Goal: Obtain resource: Download file/media

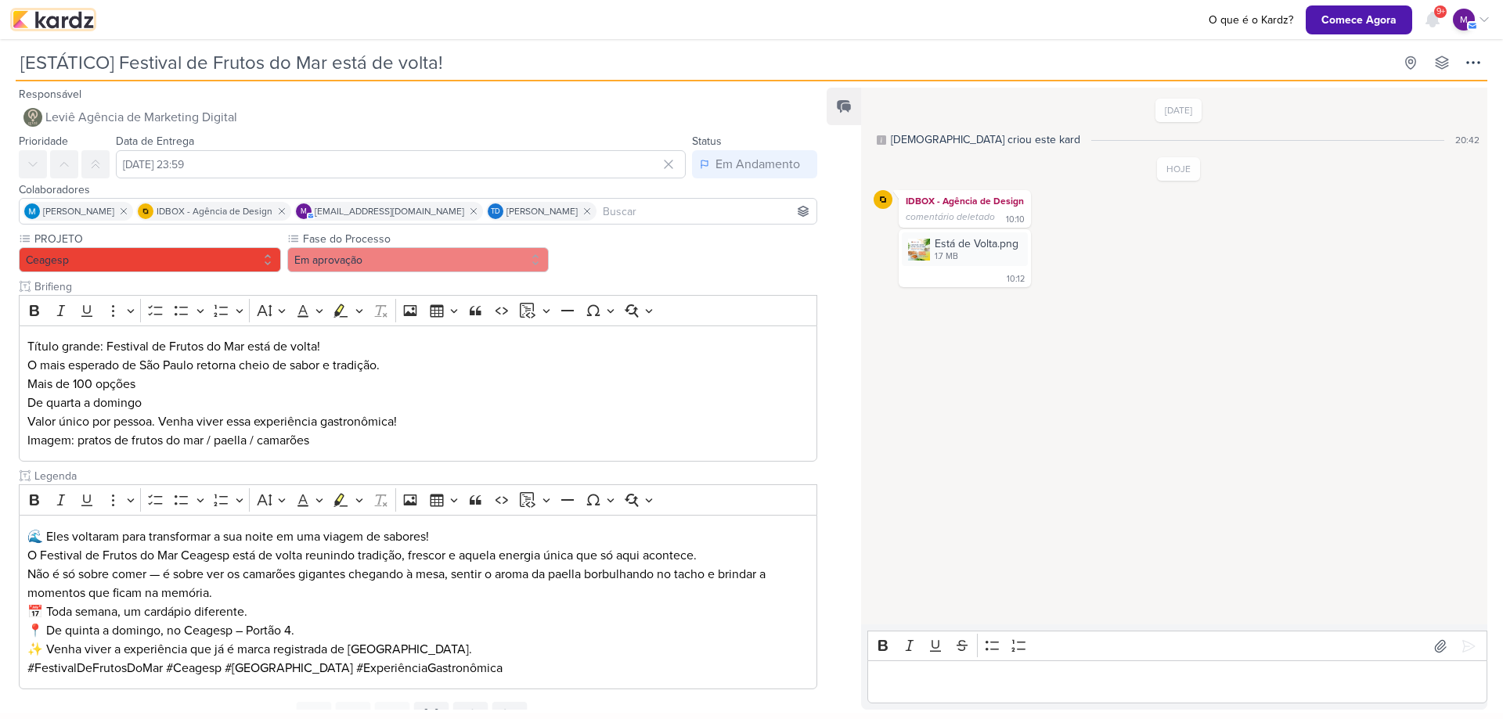
click at [59, 17] on img at bounding box center [53, 19] width 81 height 19
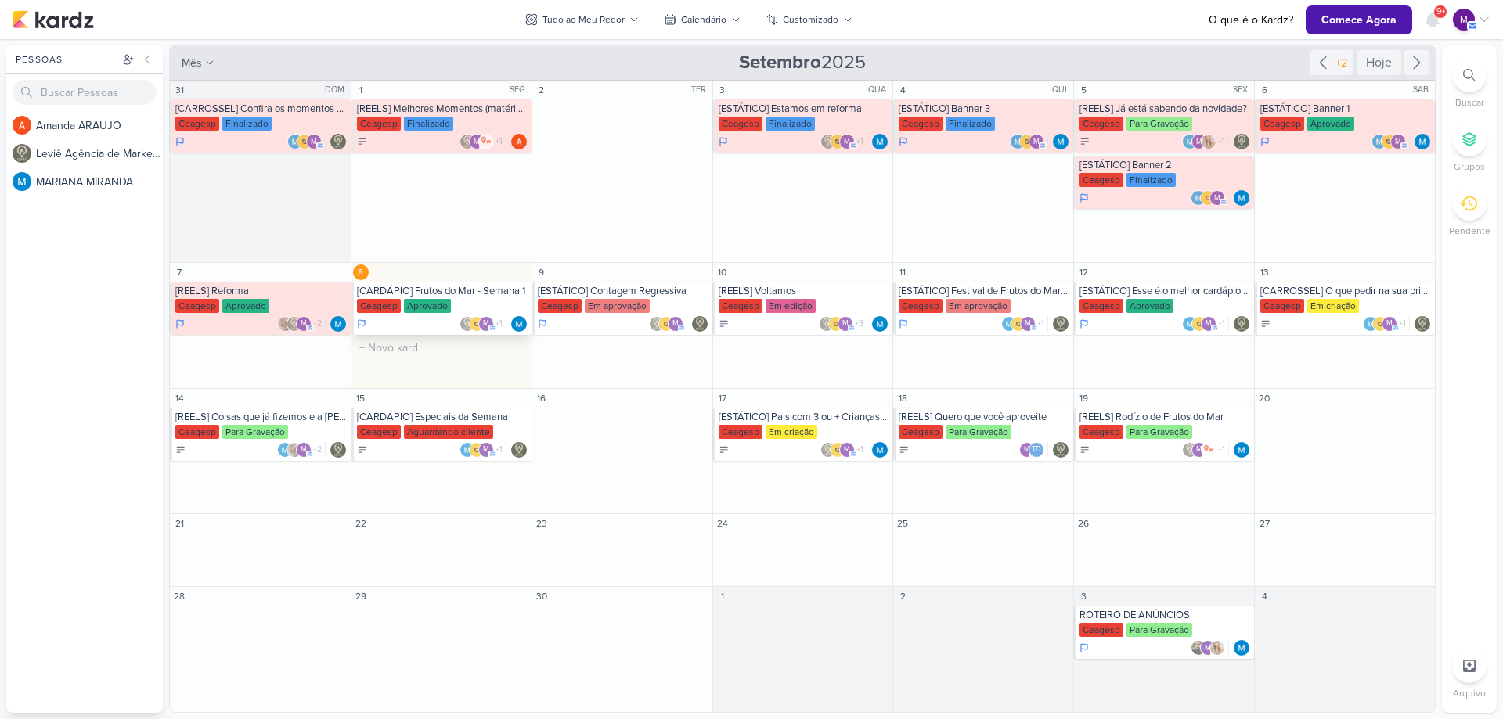
click at [498, 299] on div "Ceagesp Aprovado" at bounding box center [442, 307] width 171 height 16
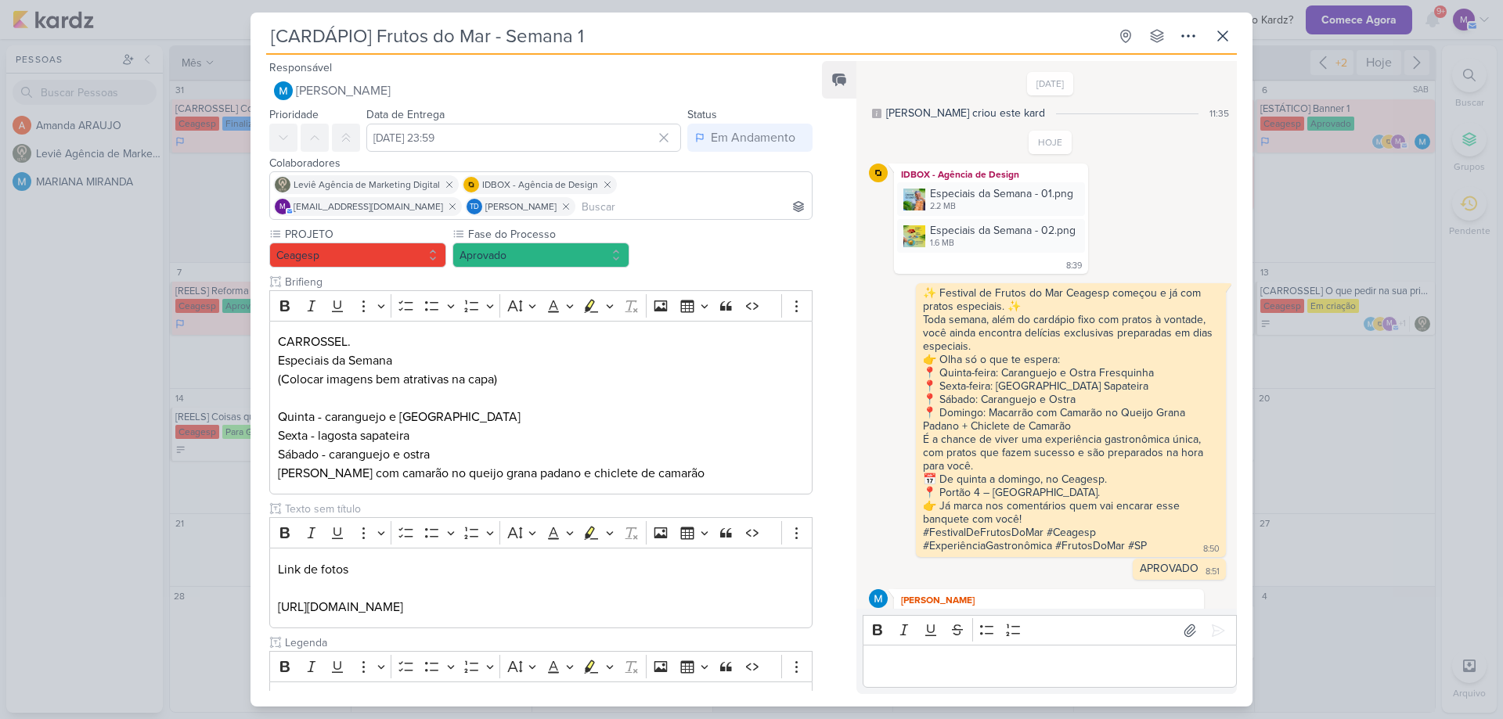
scroll to position [52, 0]
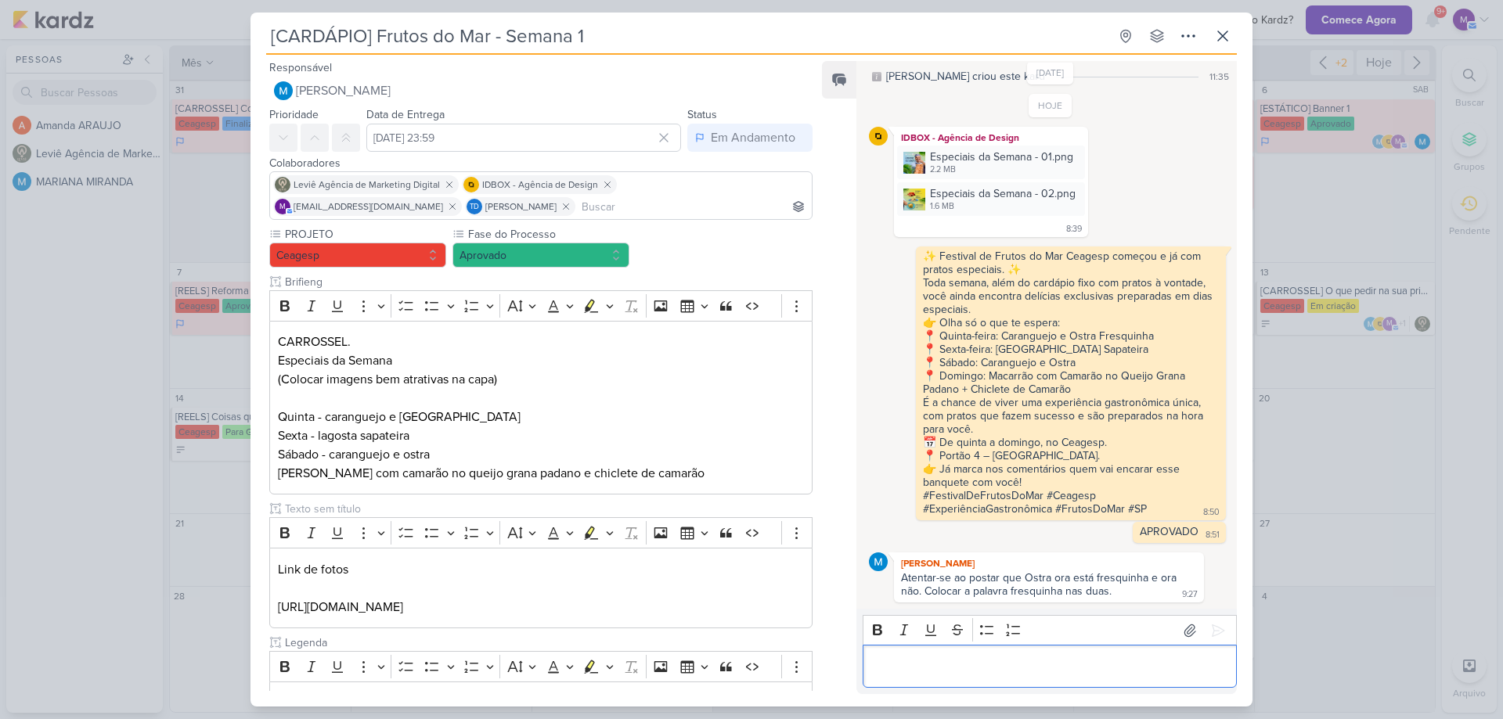
click at [1051, 646] on div "Editor editing area: main" at bounding box center [1050, 666] width 374 height 43
click at [1119, 647] on div "Editor editing area: main" at bounding box center [1050, 666] width 374 height 43
click at [1404, 416] on div "[CARDÁPIO] Frutos do Mar - Semana 1 Criado por MARIANA" at bounding box center [751, 359] width 1503 height 719
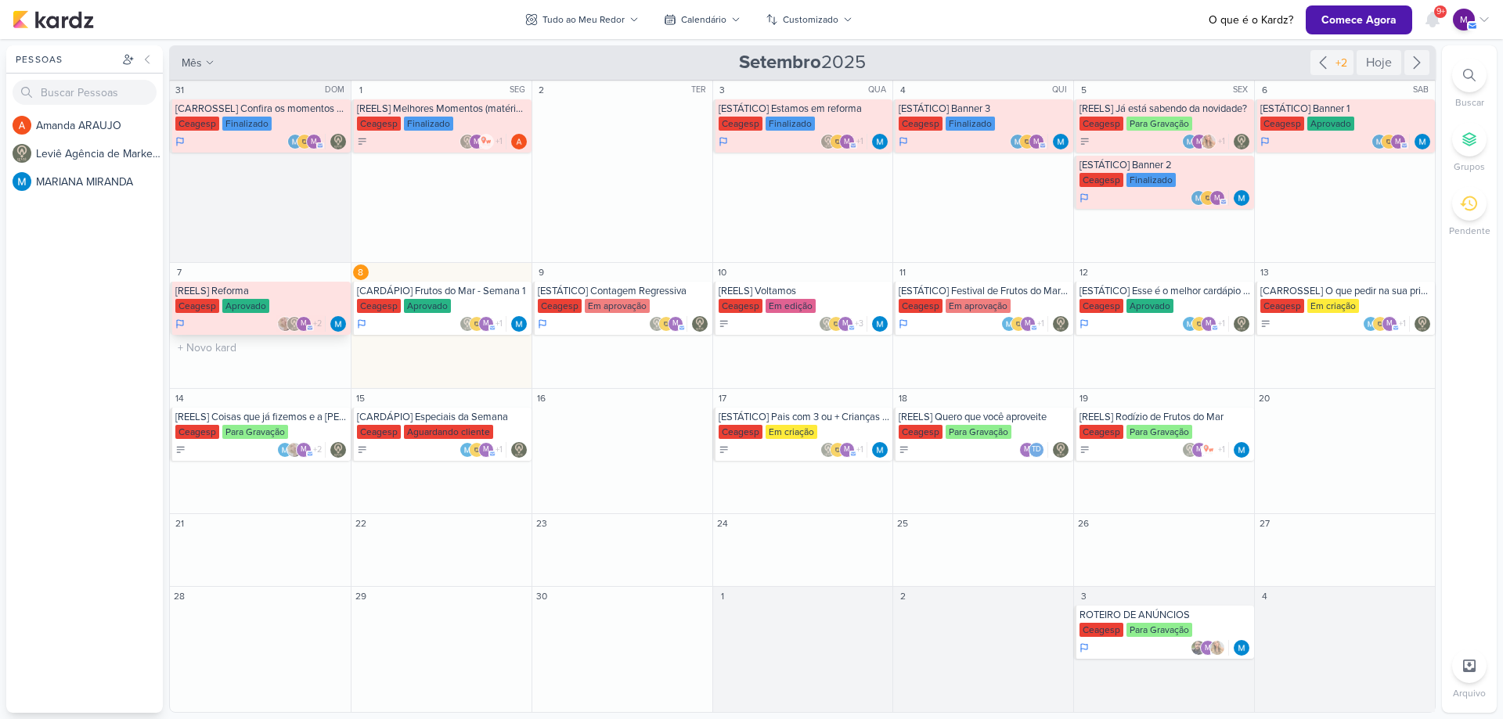
click at [303, 303] on div "Ceagesp Aprovado" at bounding box center [261, 307] width 172 height 16
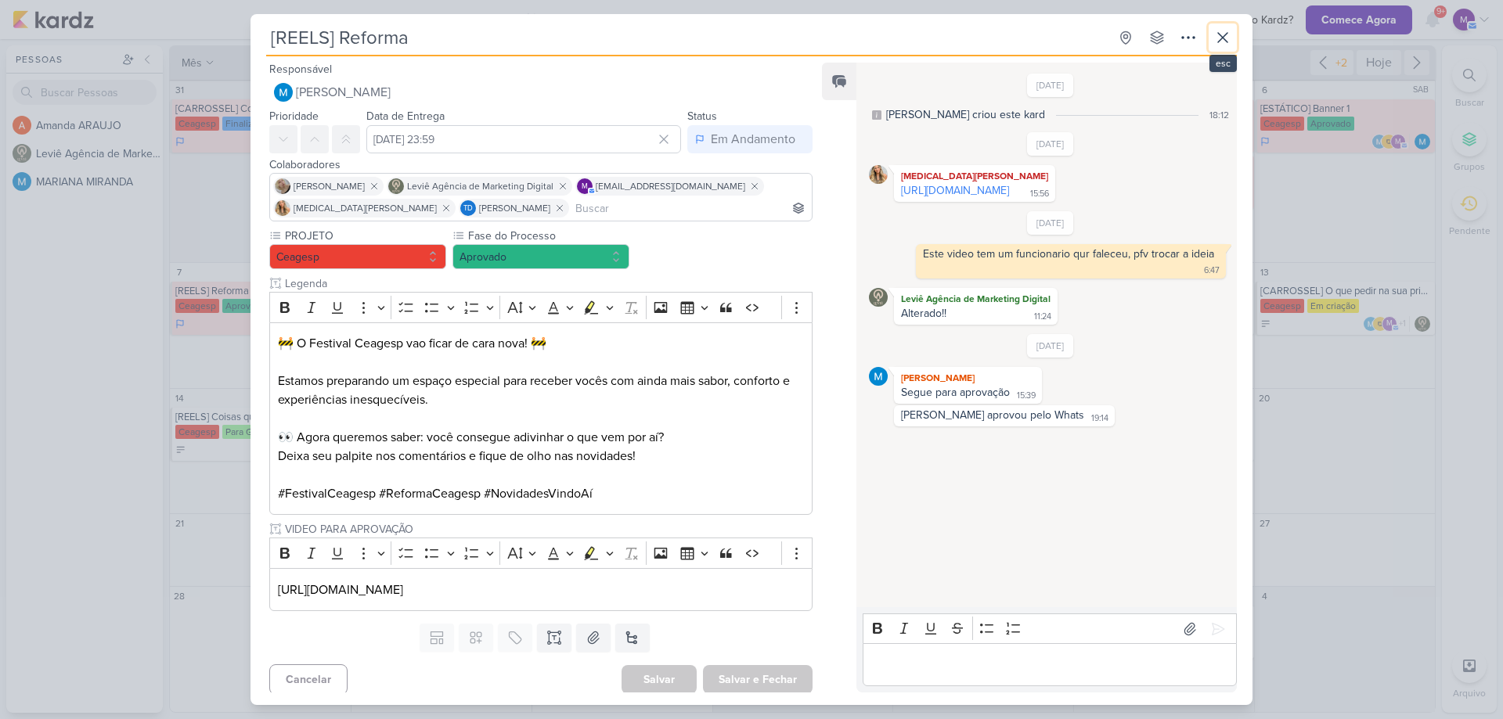
drag, startPoint x: 1230, startPoint y: 35, endPoint x: 1036, endPoint y: 17, distance: 195.0
click at [1229, 35] on icon at bounding box center [1222, 37] width 19 height 19
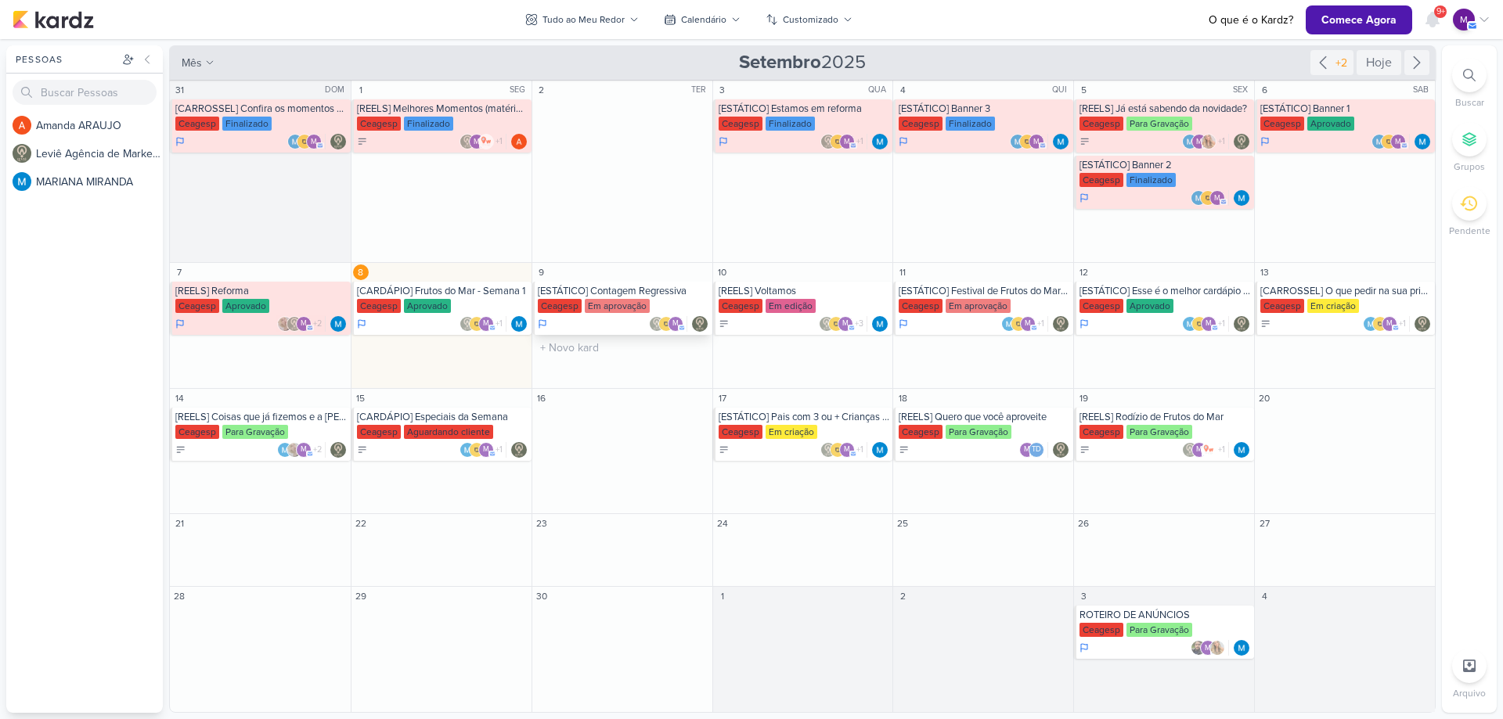
click at [673, 290] on div "[ESTÁTICO] Contagem Regressiva" at bounding box center [623, 291] width 171 height 13
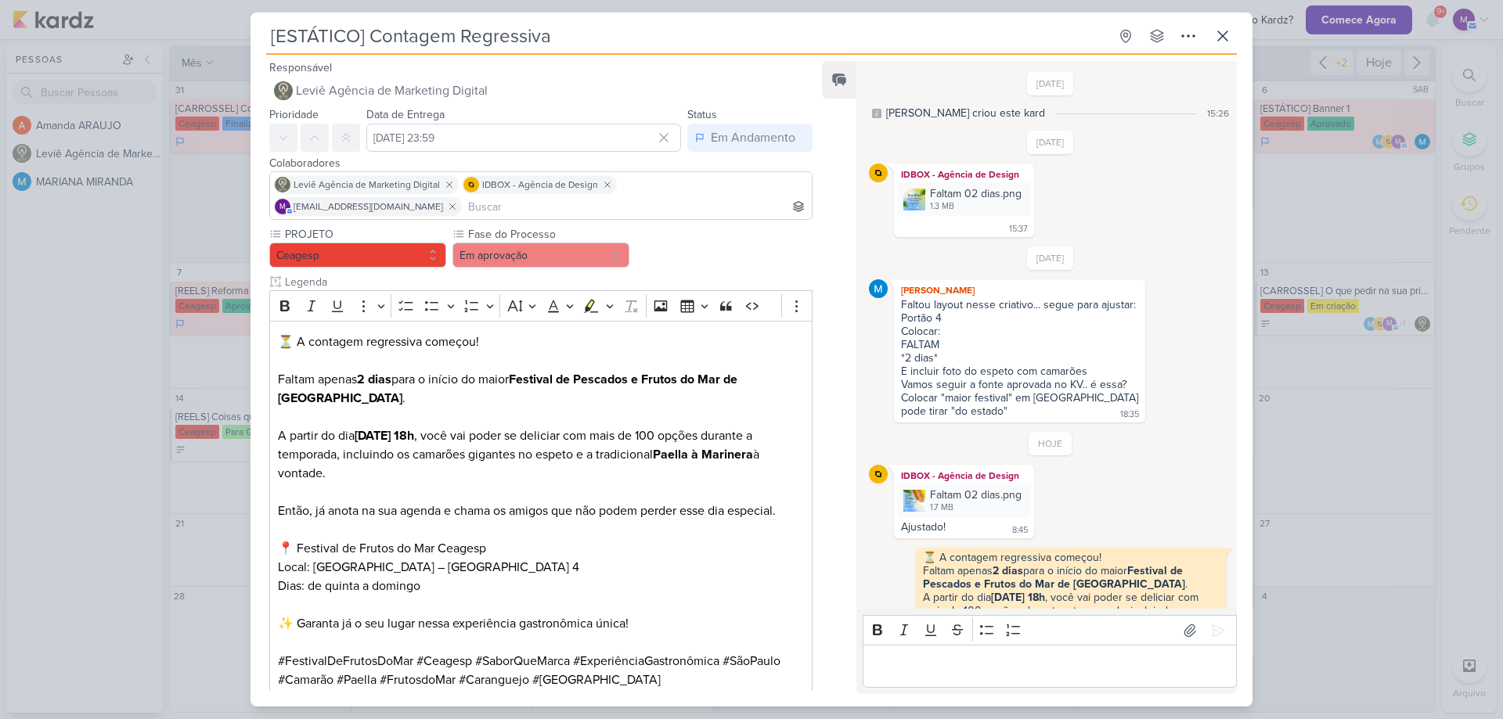
scroll to position [207, 0]
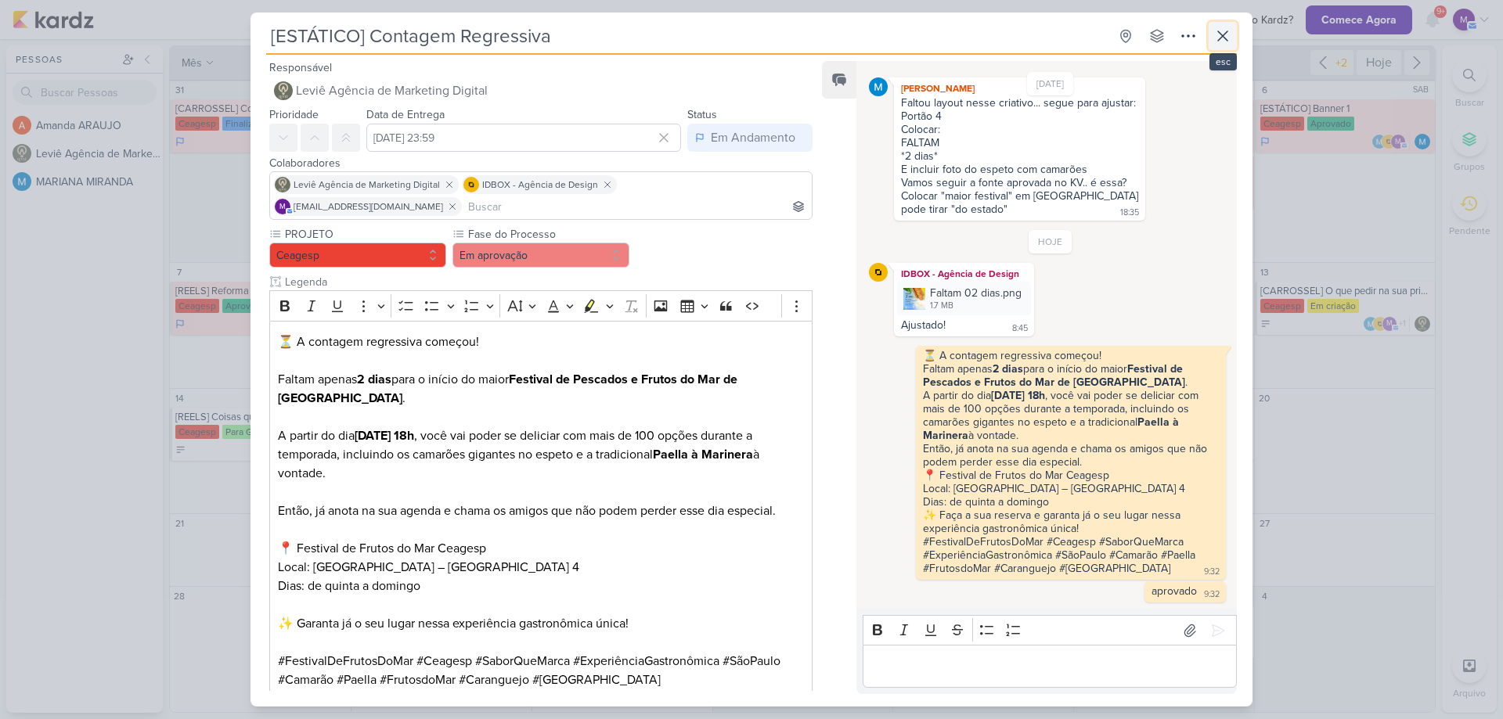
click at [1229, 38] on icon at bounding box center [1222, 36] width 19 height 19
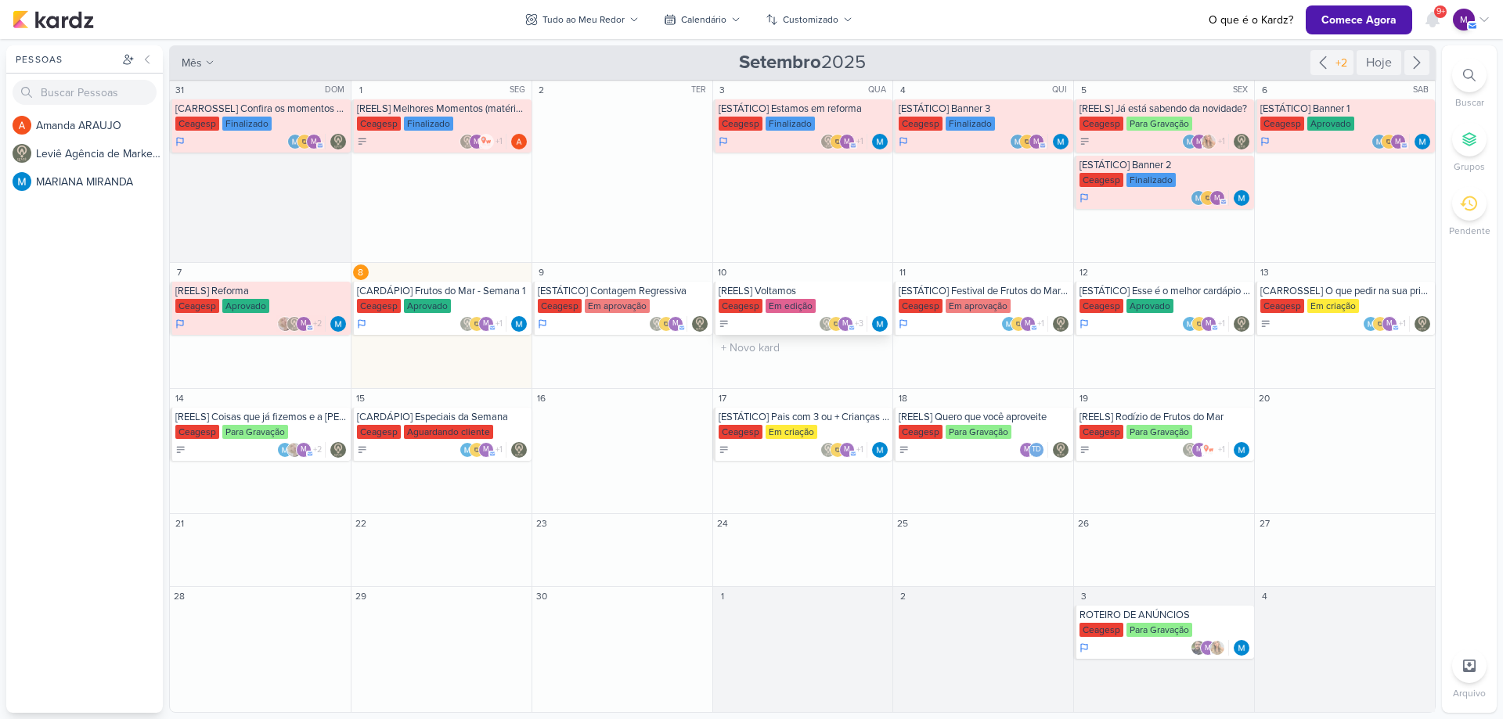
click at [853, 294] on div "[REELS] Voltamos" at bounding box center [804, 291] width 171 height 13
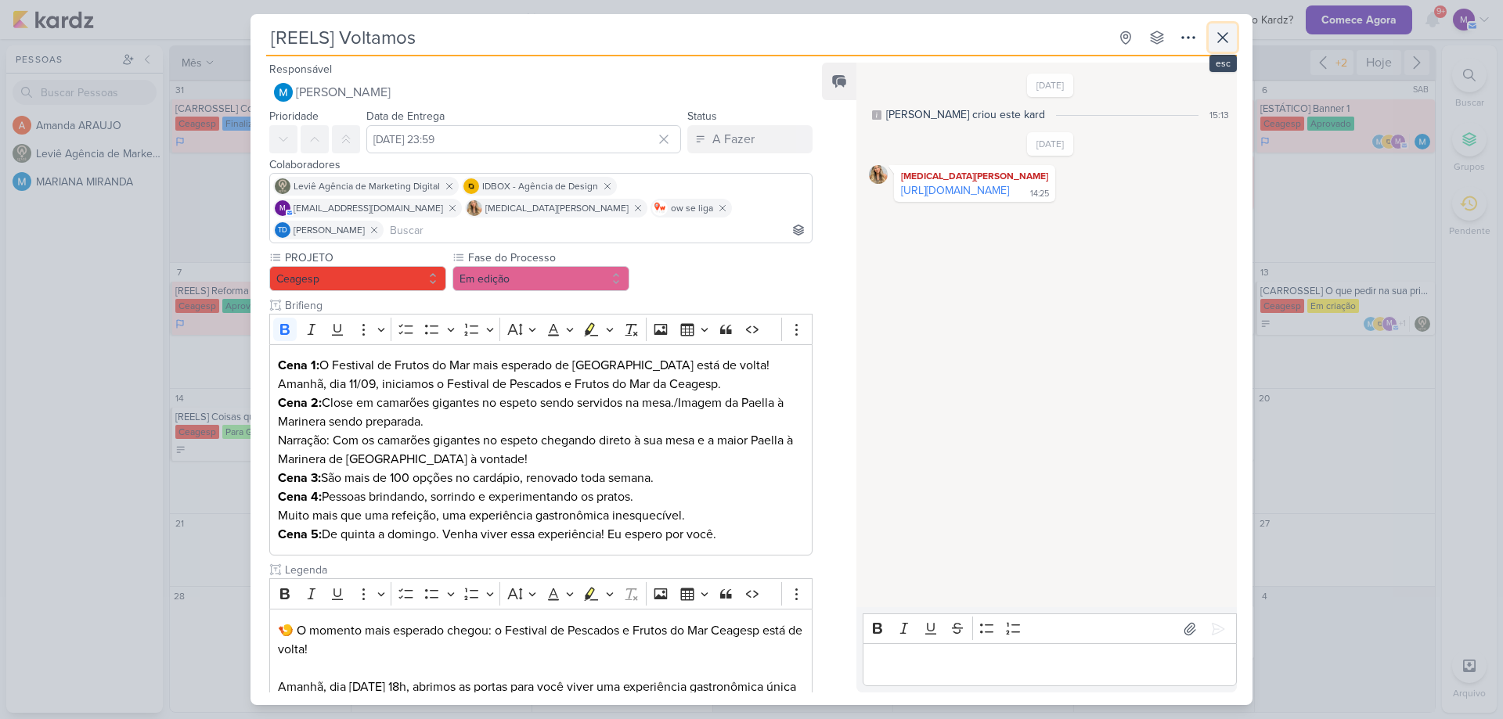
click at [1228, 43] on icon at bounding box center [1222, 37] width 19 height 19
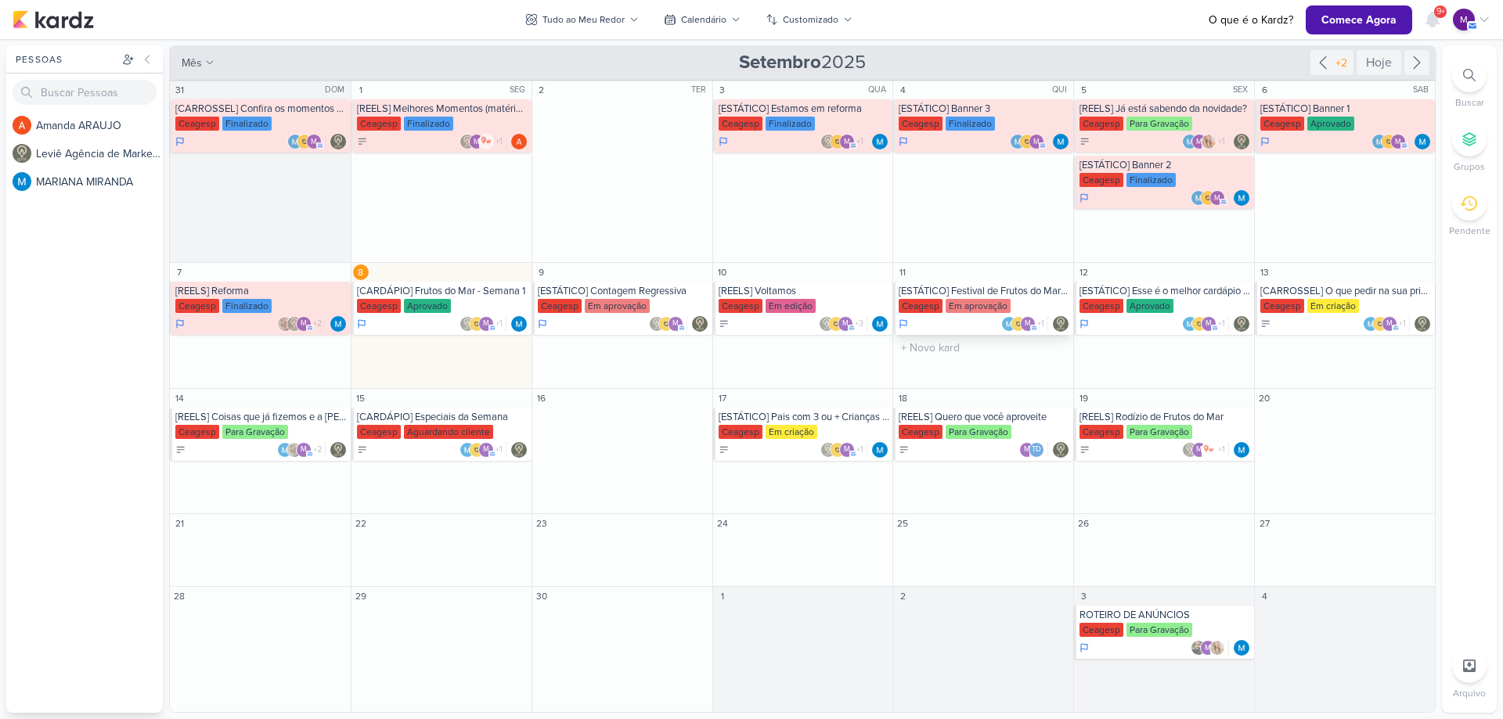
click at [1025, 291] on div "[ESTÁTICO] Festival de Frutos do Mar está de volta!" at bounding box center [984, 291] width 171 height 13
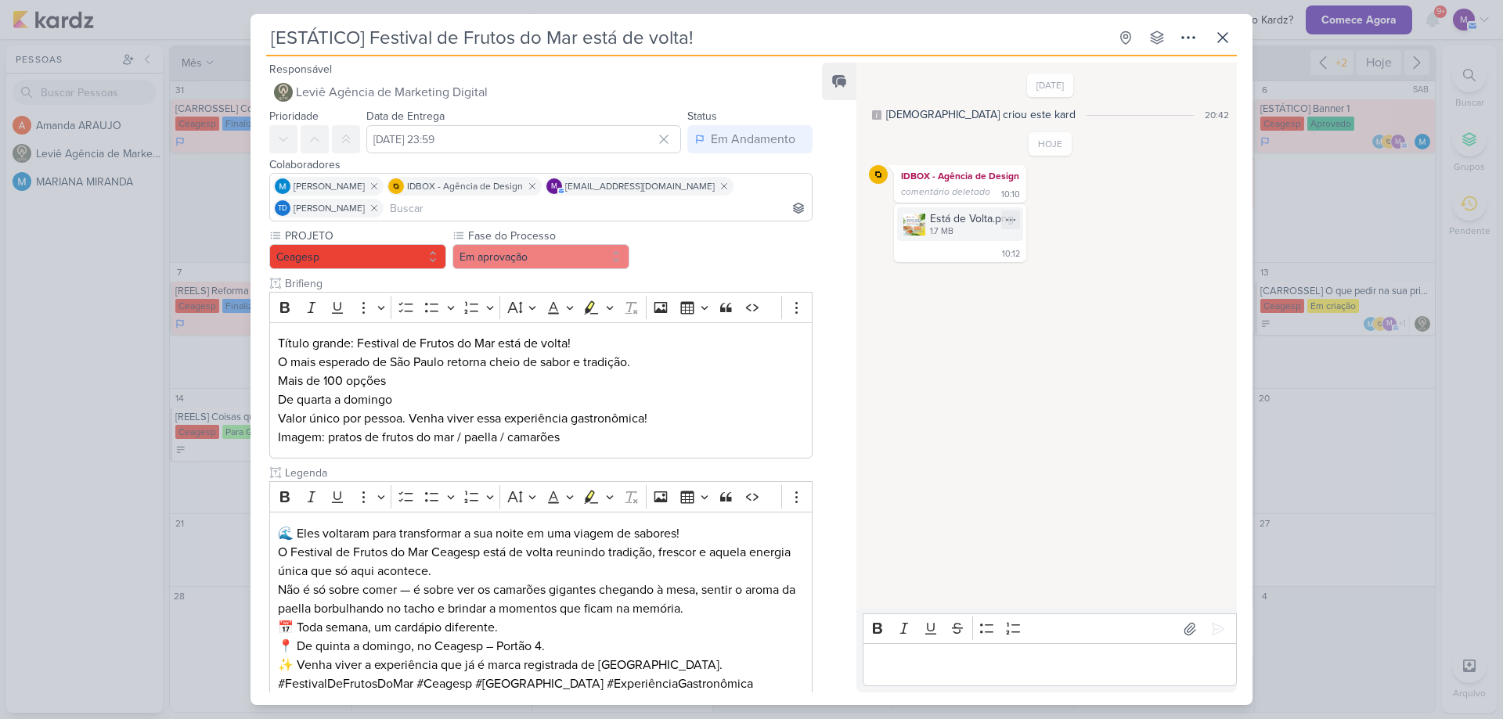
click at [968, 227] on div "1.7 MB" at bounding box center [972, 231] width 84 height 13
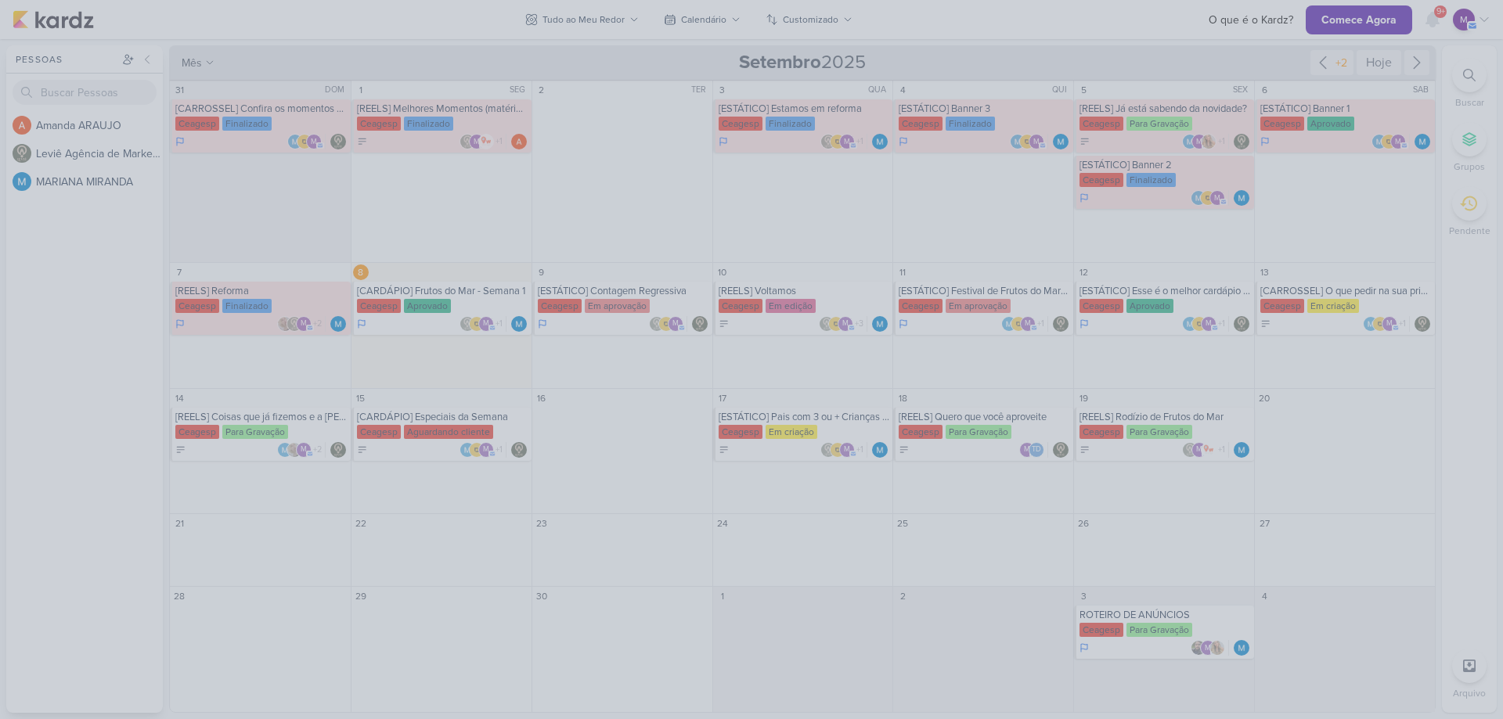
click at [867, 290] on div at bounding box center [751, 359] width 1503 height 719
click at [1481, 319] on div at bounding box center [751, 359] width 1503 height 719
click at [1015, 229] on div at bounding box center [751, 359] width 1503 height 719
click at [987, 350] on div at bounding box center [751, 359] width 1503 height 719
click at [1187, 254] on div at bounding box center [751, 359] width 1503 height 719
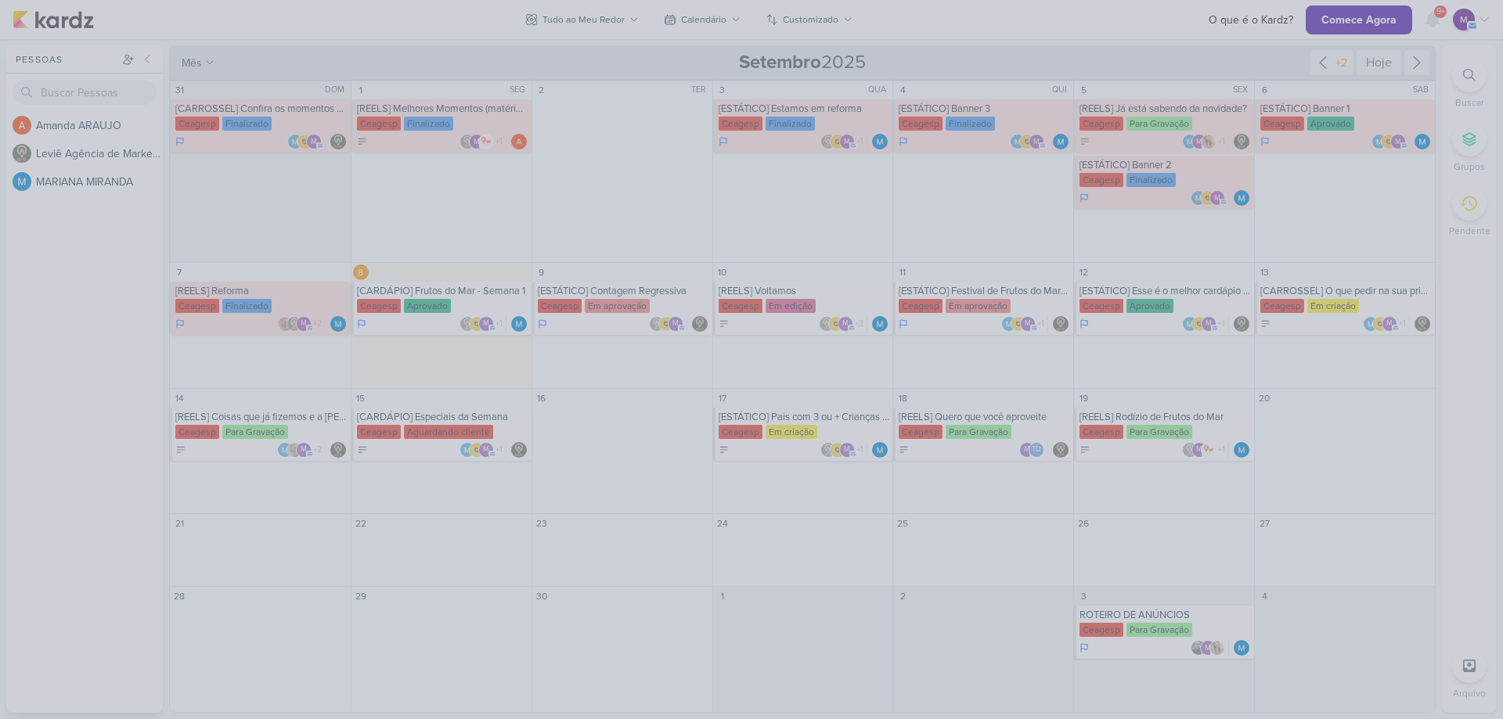
click at [1195, 243] on div at bounding box center [751, 359] width 1503 height 719
click at [1359, 246] on div at bounding box center [751, 359] width 1503 height 719
click at [1312, 321] on div at bounding box center [751, 359] width 1503 height 719
click at [1371, 297] on div at bounding box center [751, 359] width 1503 height 719
click at [241, 441] on div at bounding box center [751, 359] width 1503 height 719
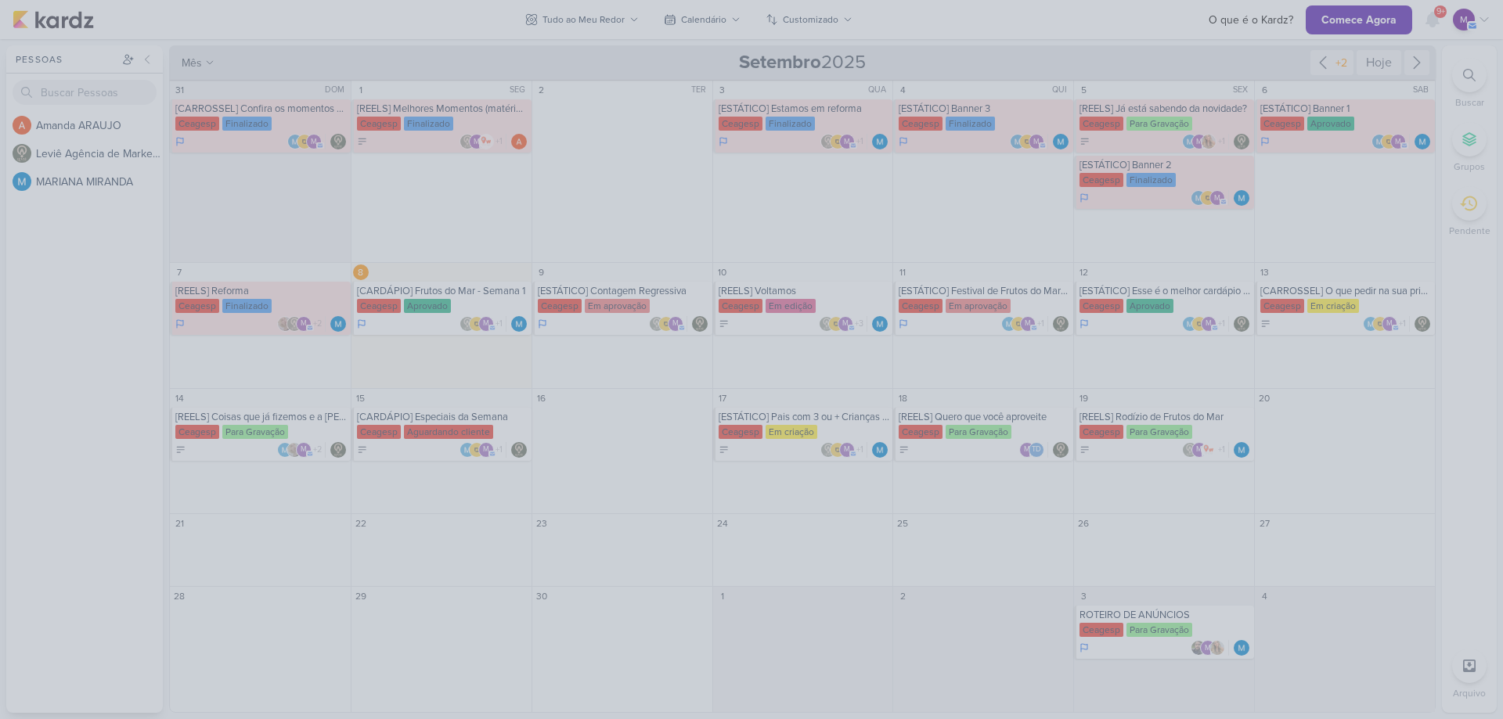
click at [772, 701] on div at bounding box center [751, 359] width 1503 height 719
click at [838, 474] on div at bounding box center [751, 359] width 1503 height 719
click at [560, 590] on div at bounding box center [751, 359] width 1503 height 719
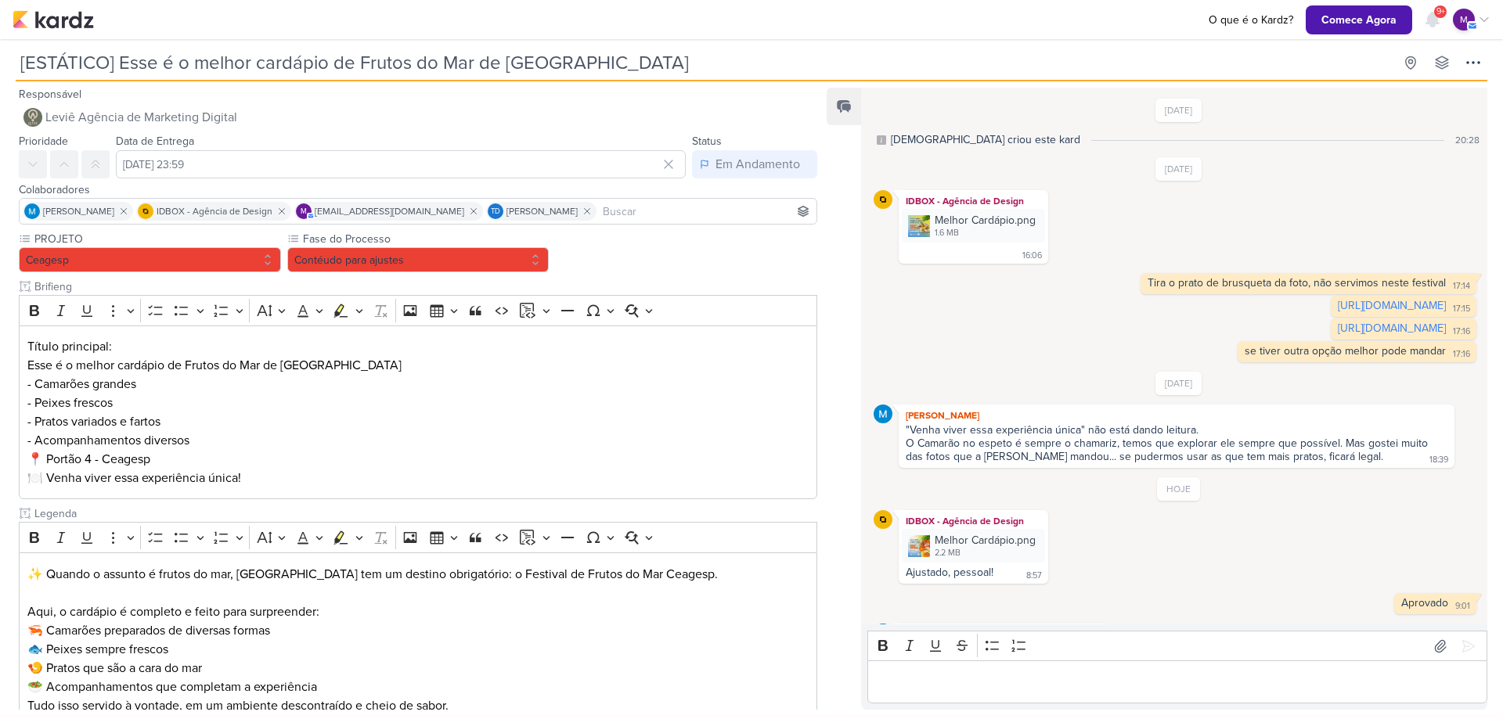
scroll to position [69, 0]
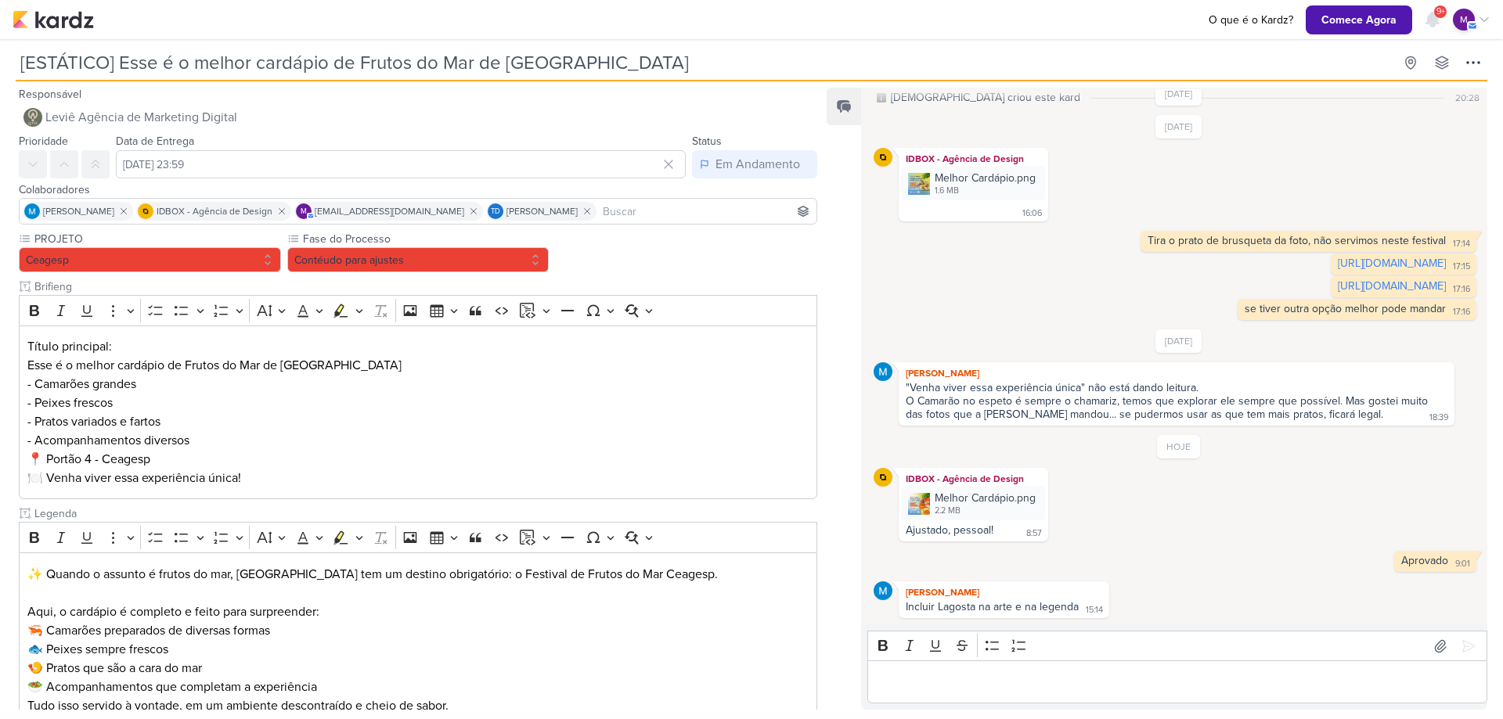
click at [975, 674] on p "Editor editing area: main" at bounding box center [1177, 682] width 603 height 19
click at [1017, 503] on div "Melhor Cardápio.png" at bounding box center [985, 498] width 101 height 16
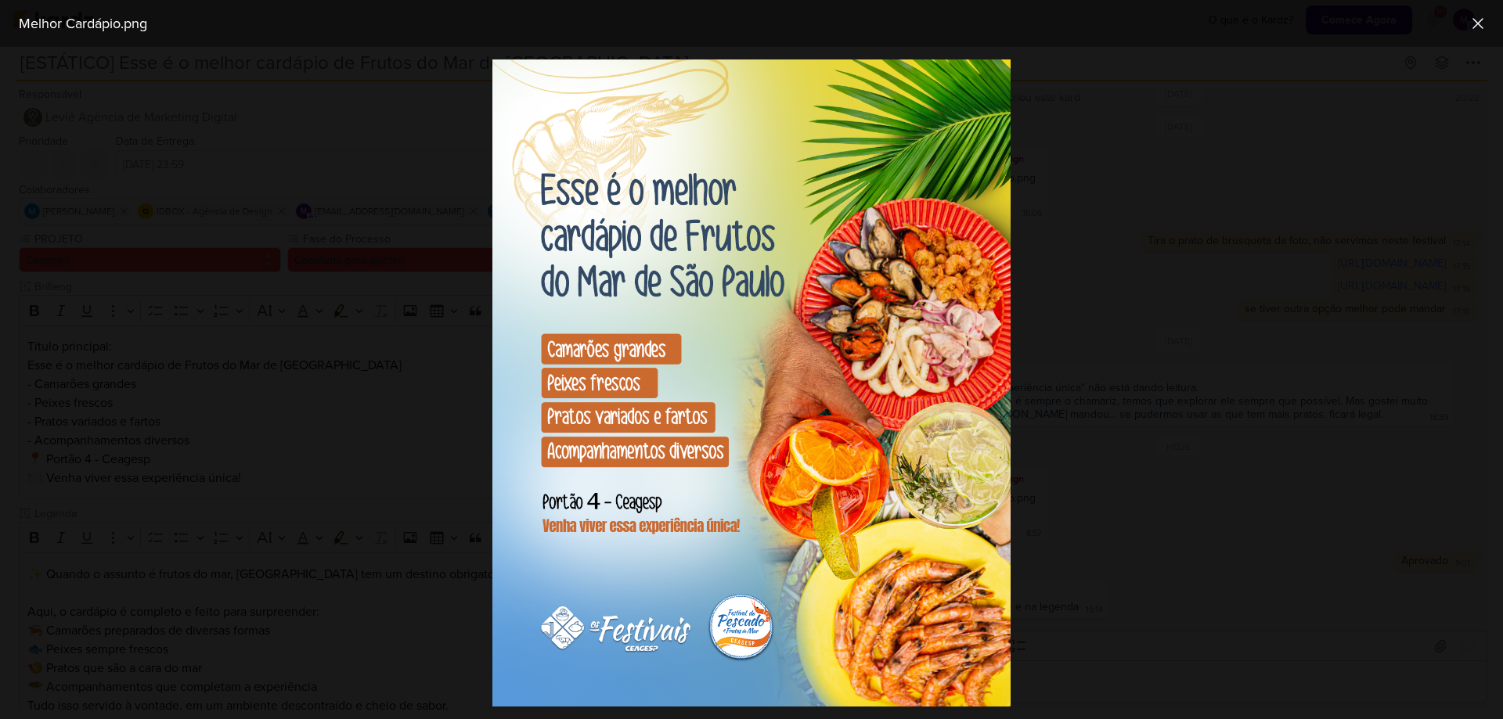
click at [1210, 509] on div at bounding box center [751, 383] width 1503 height 672
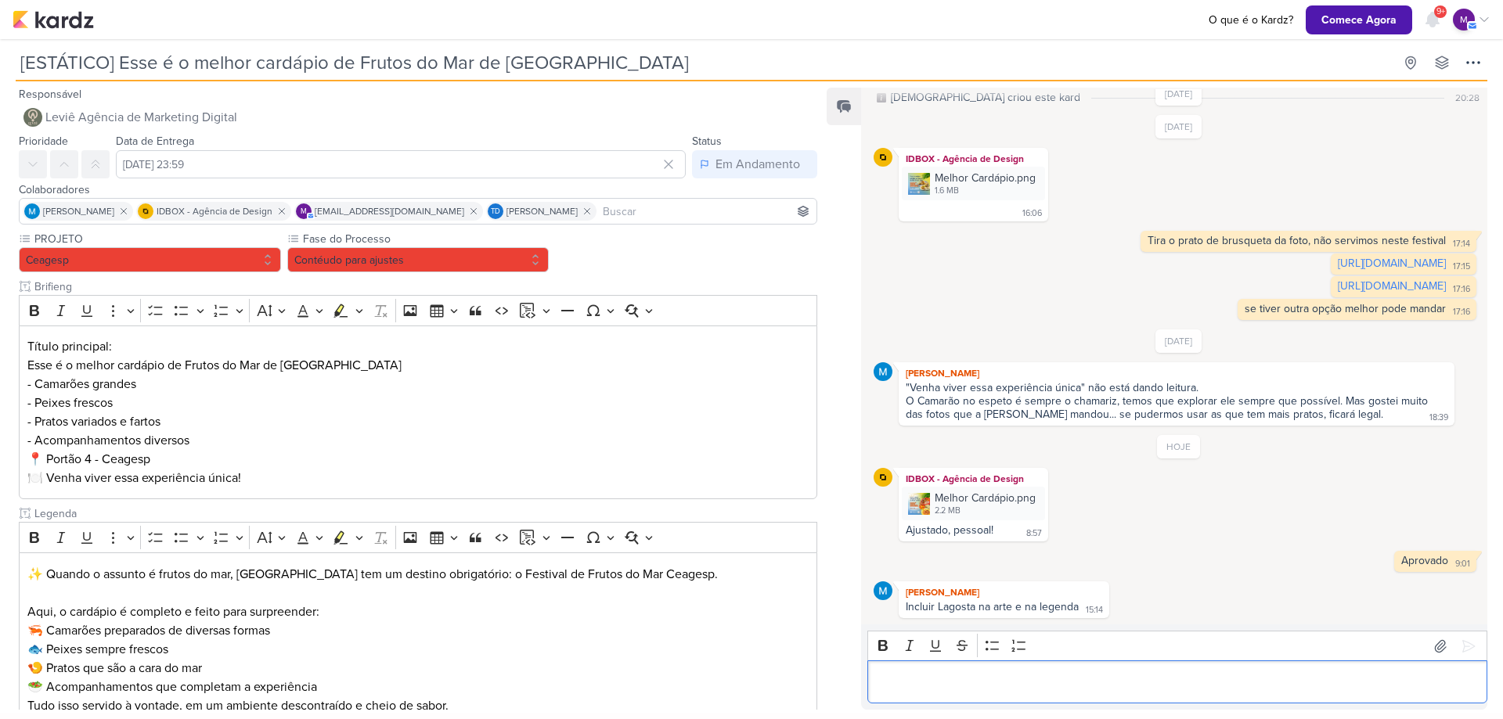
click at [1028, 680] on p "Editor editing area: main" at bounding box center [1177, 682] width 603 height 19
click at [982, 508] on div "2.2 MB" at bounding box center [985, 511] width 101 height 13
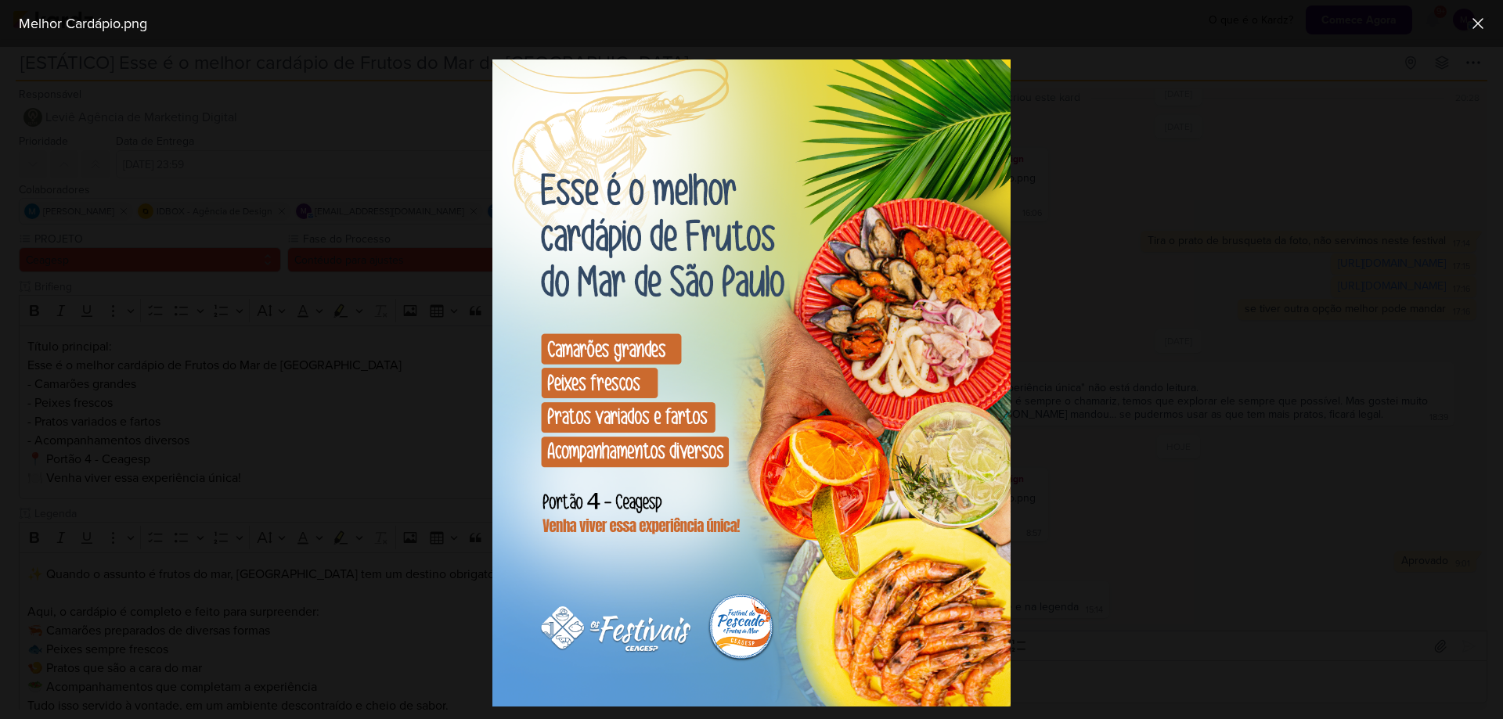
click at [1121, 646] on div at bounding box center [751, 383] width 1503 height 672
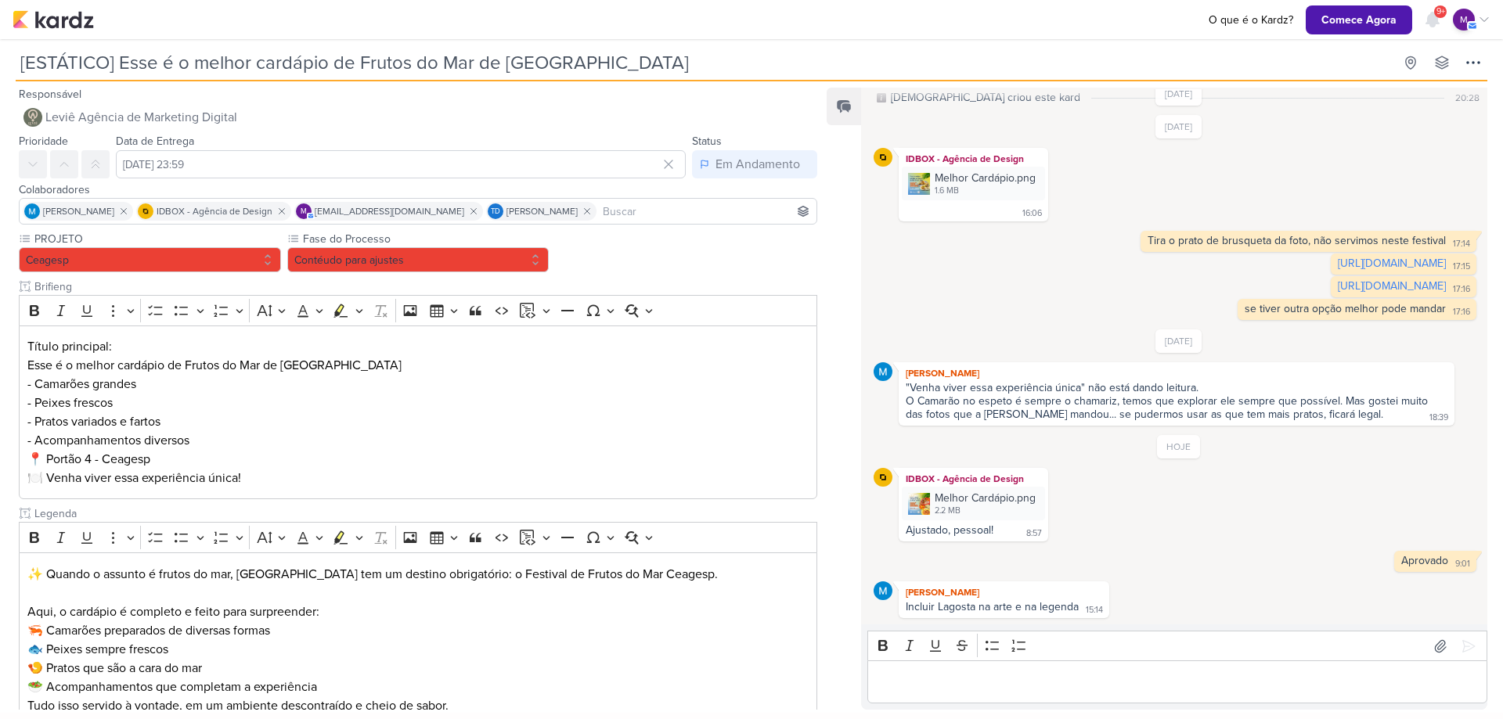
drag, startPoint x: 1497, startPoint y: 374, endPoint x: 1501, endPoint y: 449, distance: 75.2
click at [1502, 449] on div "Responsável Leviê Agência de Marketing Digital Nenhum contato encontrado create…" at bounding box center [751, 397] width 1503 height 632
click at [1107, 558] on div "Aprovado 9:01 9:01 Deletar" at bounding box center [1178, 561] width 609 height 21
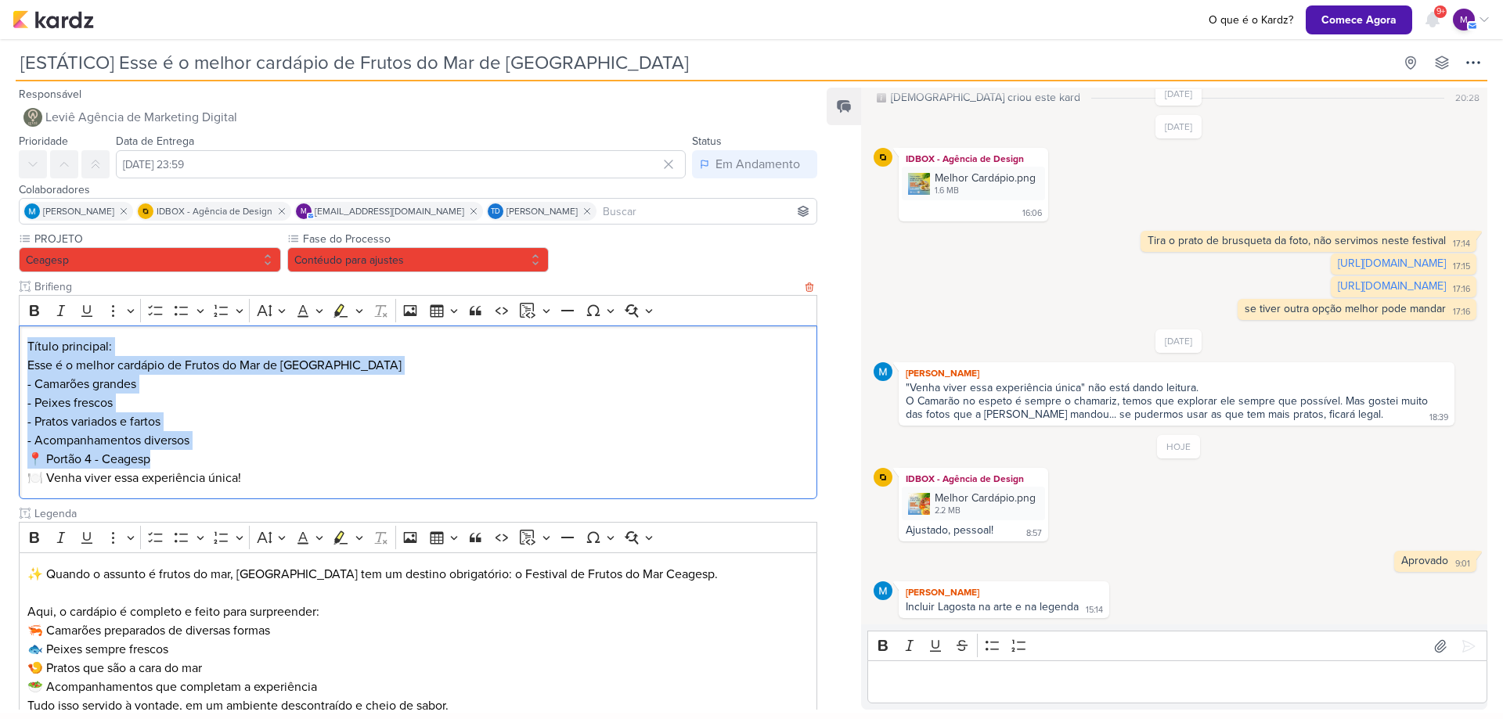
drag, startPoint x: 24, startPoint y: 345, endPoint x: 310, endPoint y: 454, distance: 305.7
click at [310, 454] on div "Título principal: Esse é o melhor cardápio de Frutos do Mar de São Paulo - Cama…" at bounding box center [418, 413] width 798 height 175
click at [310, 454] on p "Título principal: Esse é o melhor cardápio de Frutos do Mar de São Paulo - Cama…" at bounding box center [418, 412] width 782 height 150
drag, startPoint x: 235, startPoint y: 481, endPoint x: 50, endPoint y: 375, distance: 212.8
click at [50, 375] on p "Título principal: Esse é o melhor cardápio de Frutos do Mar de São Paulo - Cama…" at bounding box center [418, 412] width 782 height 150
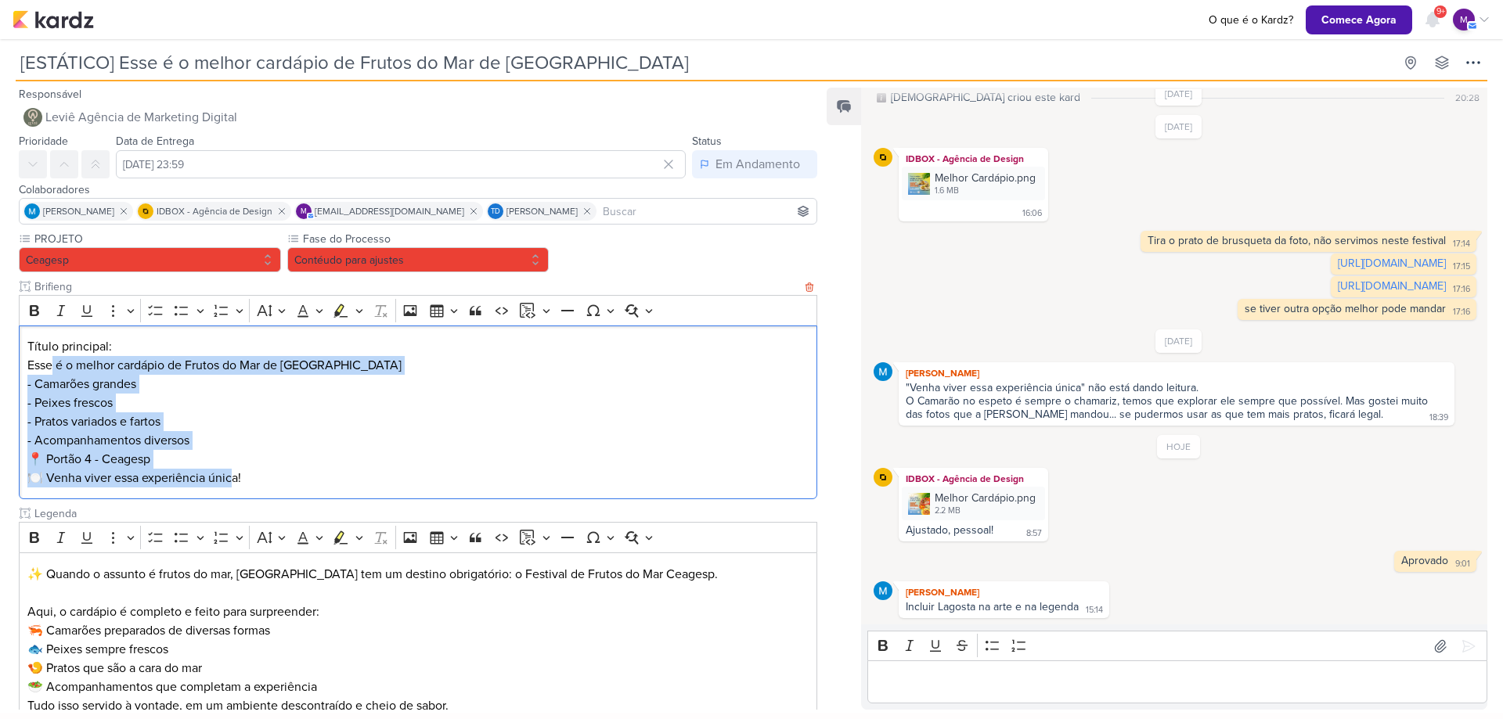
click at [50, 374] on p "Título principal: Esse é o melhor cardápio de Frutos do Mar de São Paulo - Cama…" at bounding box center [418, 412] width 782 height 150
drag, startPoint x: 28, startPoint y: 342, endPoint x: 295, endPoint y: 477, distance: 298.9
click at [295, 477] on p "Título principal: Esse é o melhor cardápio de Frutos do Mar de São Paulo - Cama…" at bounding box center [418, 412] width 782 height 150
click at [296, 477] on p "Título principal: Esse é o melhor cardápio de Frutos do Mar de São Paulo - Cama…" at bounding box center [418, 412] width 782 height 150
click at [262, 478] on p "Título principal: Esse é o melhor cardápio de Frutos do Mar de São Paulo - Cama…" at bounding box center [418, 412] width 782 height 150
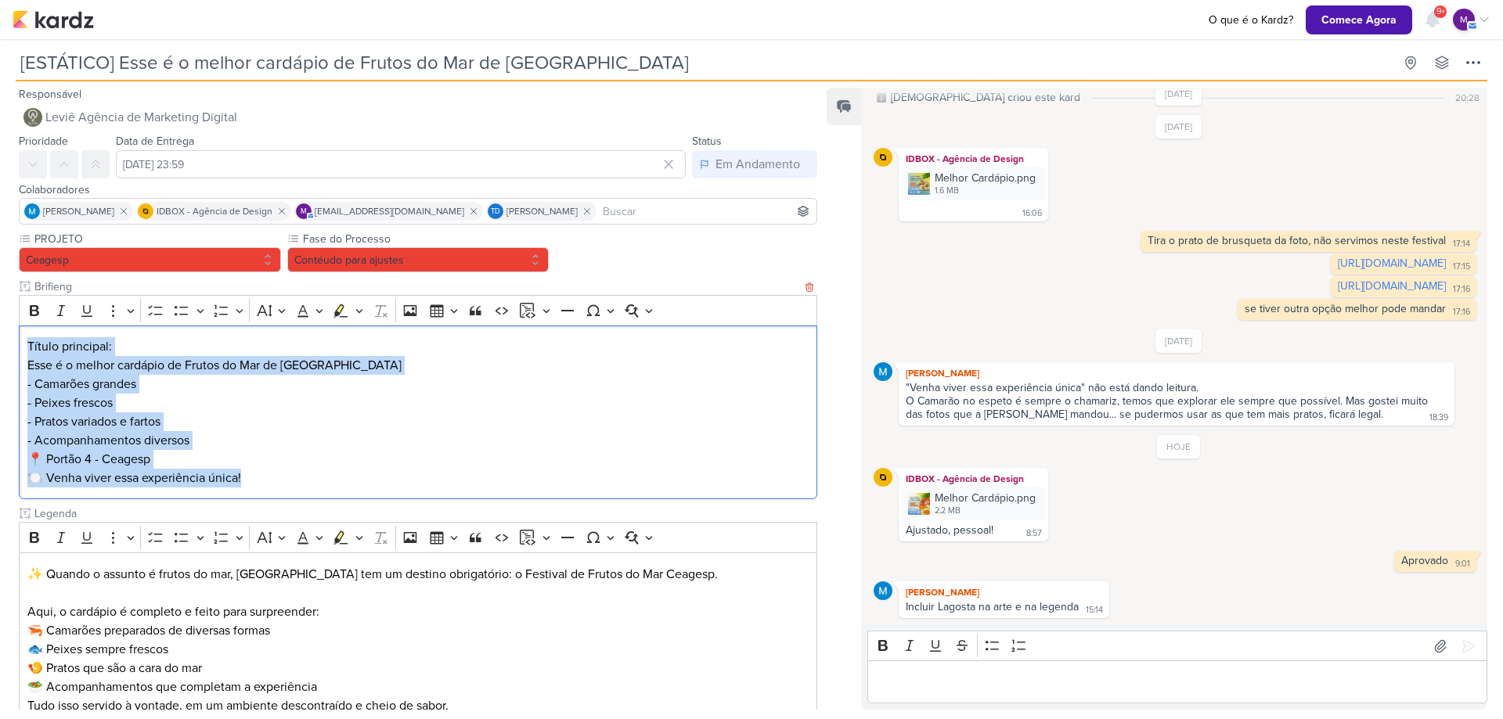
click at [247, 478] on p "Título principal: Esse é o melhor cardápio de Frutos do Mar de São Paulo - Cama…" at bounding box center [418, 412] width 782 height 150
click at [218, 478] on p "Título principal: Esse é o melhor cardápio de Frutos do Mar de São Paulo - Cama…" at bounding box center [418, 412] width 782 height 150
drag, startPoint x: 214, startPoint y: 413, endPoint x: 400, endPoint y: 413, distance: 186.3
click at [214, 414] on p "Título principal: Esse é o melhor cardápio de Frutos do Mar de São Paulo - Cama…" at bounding box center [418, 412] width 782 height 150
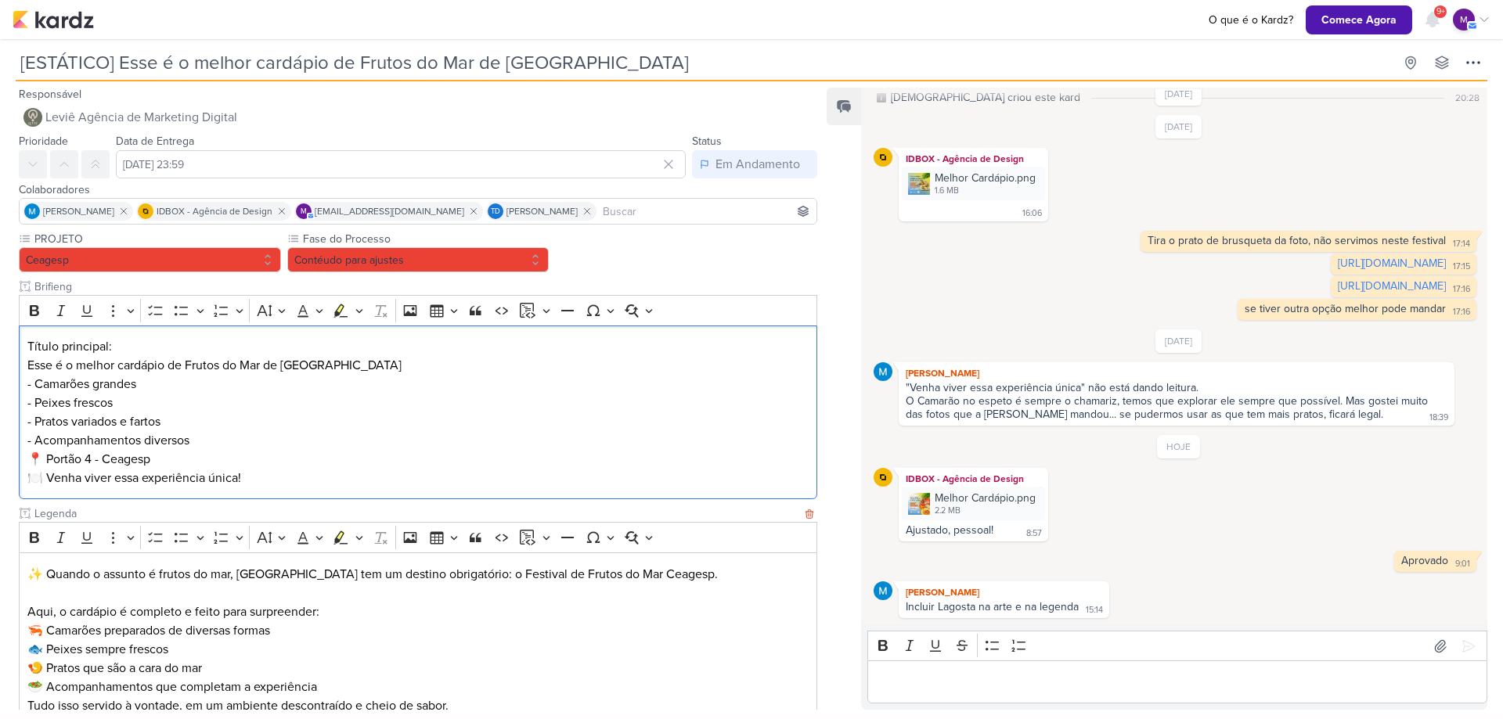
click at [382, 682] on p "Aqui, o cardápio é completo e feito para surpreender: 🦐 Camarões preparados de …" at bounding box center [418, 650] width 782 height 94
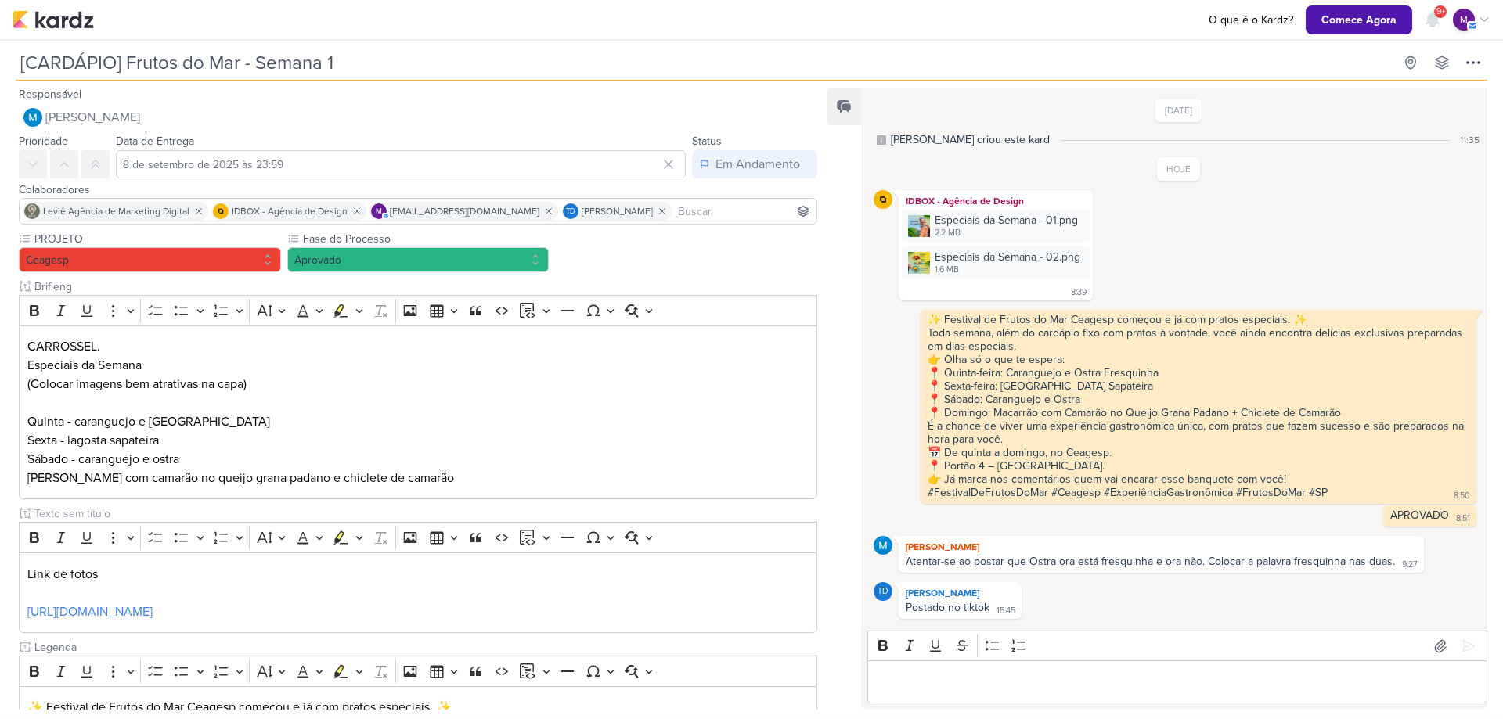
scroll to position [15, 0]
click at [961, 682] on p "Editor editing area: main" at bounding box center [1177, 682] width 603 height 19
click at [985, 248] on div "Especiais da Semana - 02.png" at bounding box center [1008, 256] width 146 height 16
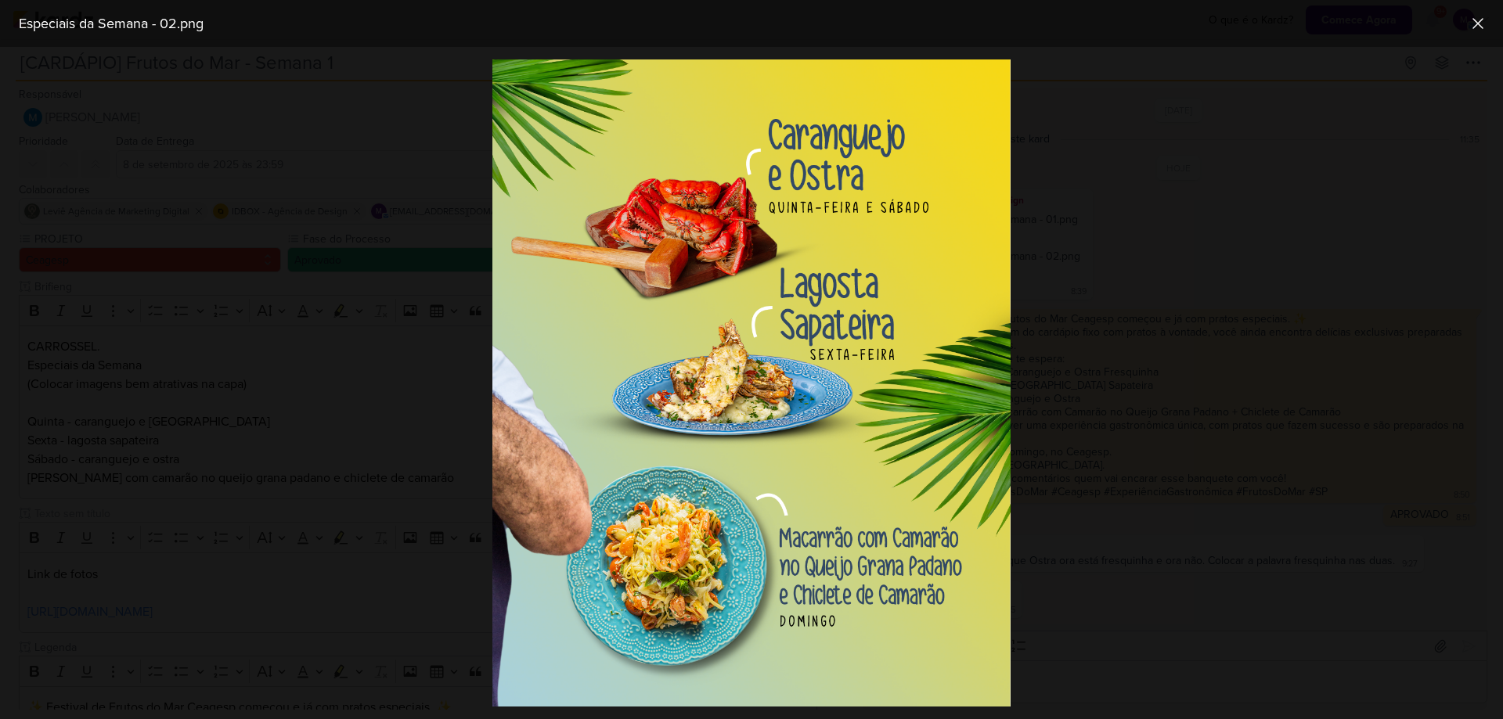
click at [1130, 434] on div at bounding box center [751, 383] width 1503 height 672
